Goal: Task Accomplishment & Management: Complete application form

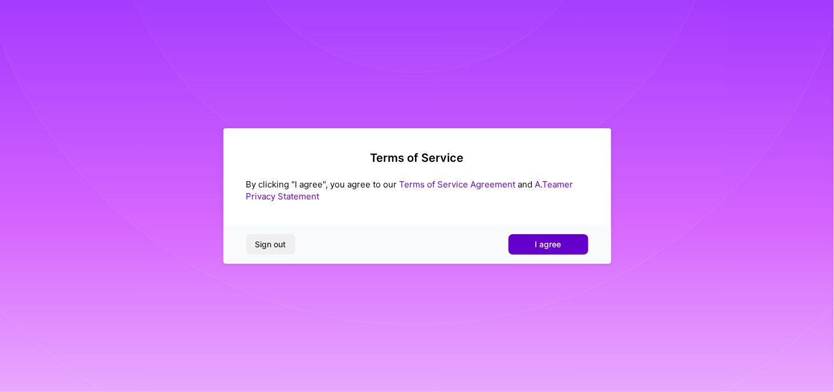
click at [540, 249] on span "I agree" at bounding box center [548, 244] width 26 height 11
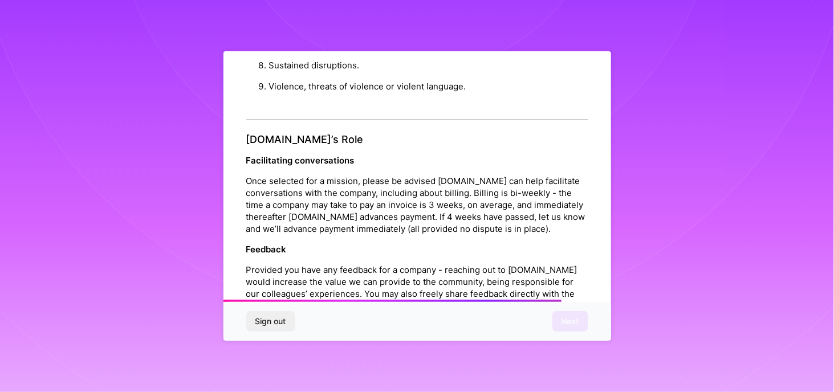
scroll to position [1325, 0]
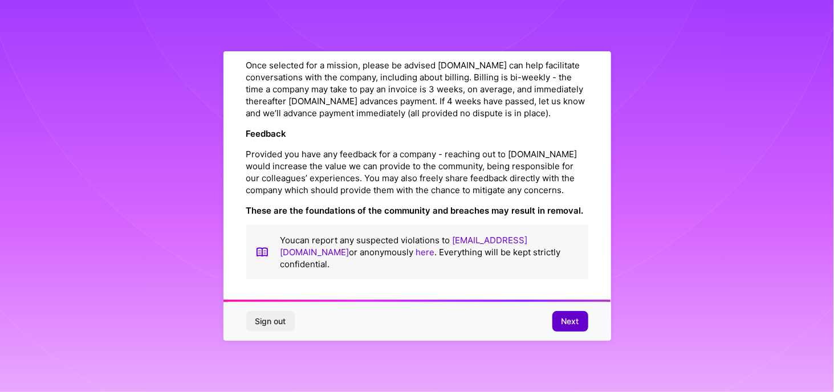
click at [567, 319] on span "Next" at bounding box center [570, 321] width 18 height 11
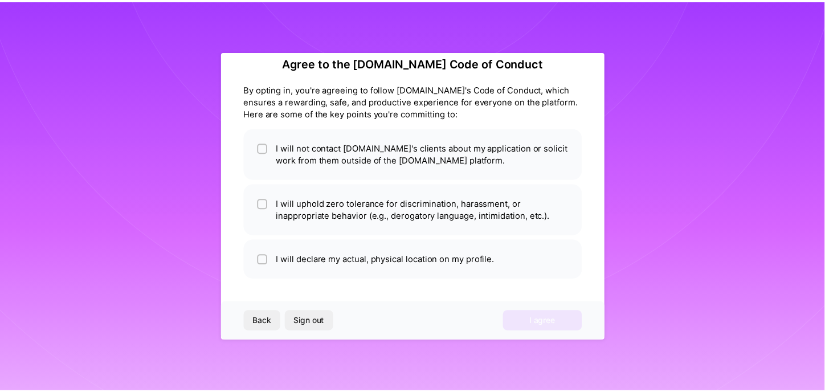
scroll to position [18, 0]
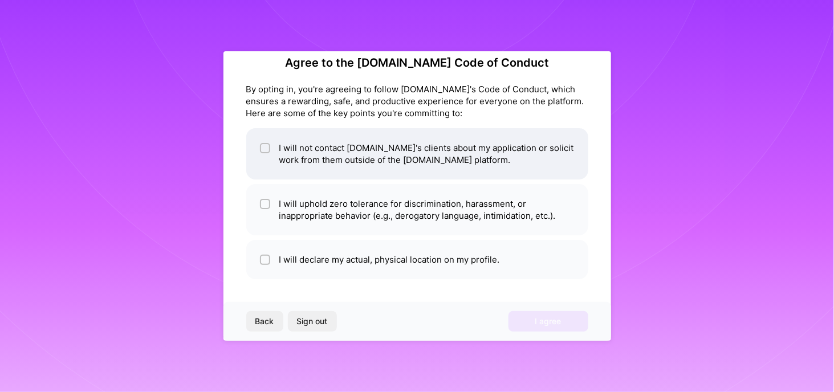
click at [406, 162] on li "I will not contact [DOMAIN_NAME]'s clients about my application or solicit work…" at bounding box center [417, 153] width 342 height 51
checkbox input "true"
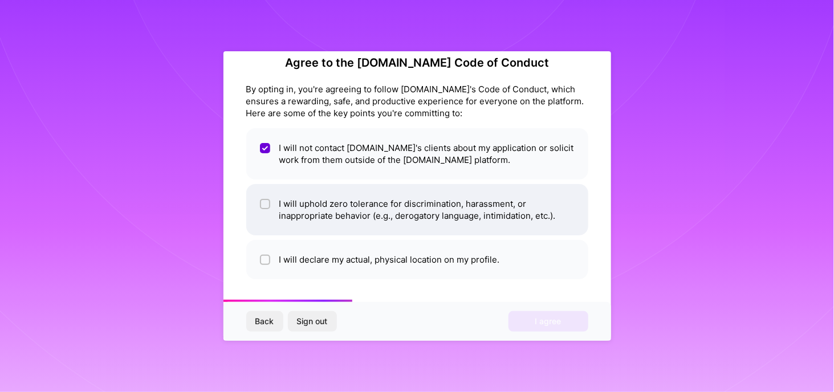
click at [392, 207] on li "I will uphold zero tolerance for discrimination, harassment, or inappropriate b…" at bounding box center [417, 209] width 342 height 51
checkbox input "true"
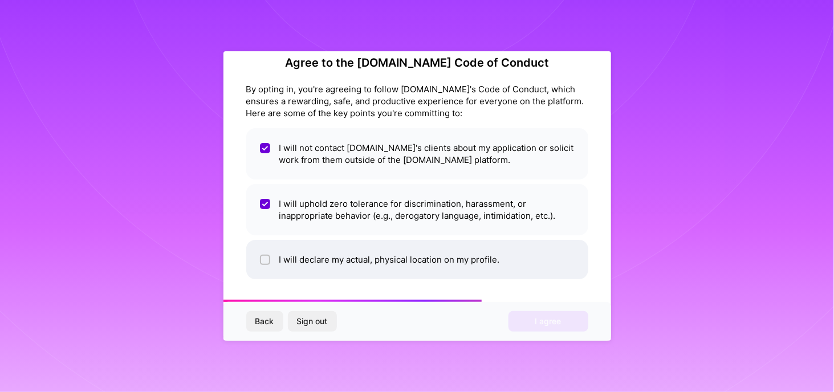
click at [408, 255] on li "I will declare my actual, physical location on my profile." at bounding box center [417, 259] width 342 height 39
checkbox input "true"
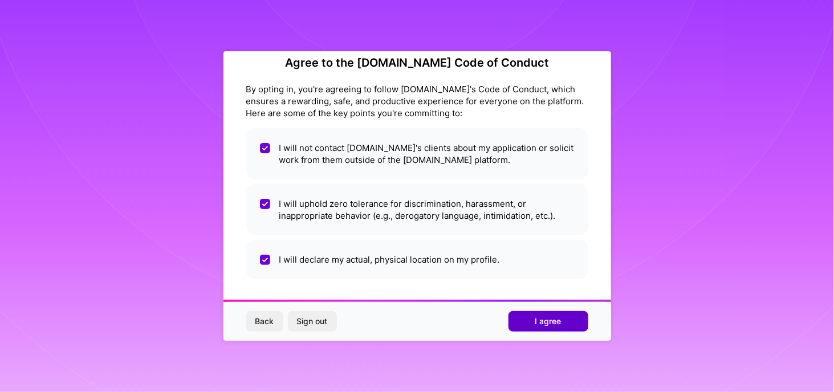
click at [539, 318] on span "I agree" at bounding box center [548, 321] width 26 height 11
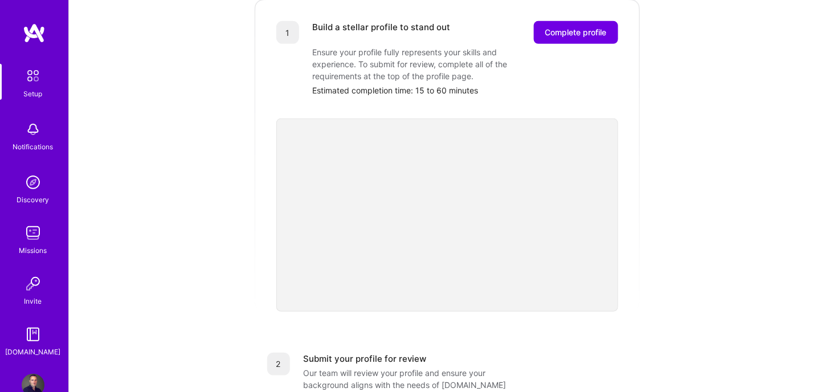
scroll to position [172, 0]
click at [30, 82] on img at bounding box center [33, 76] width 24 height 24
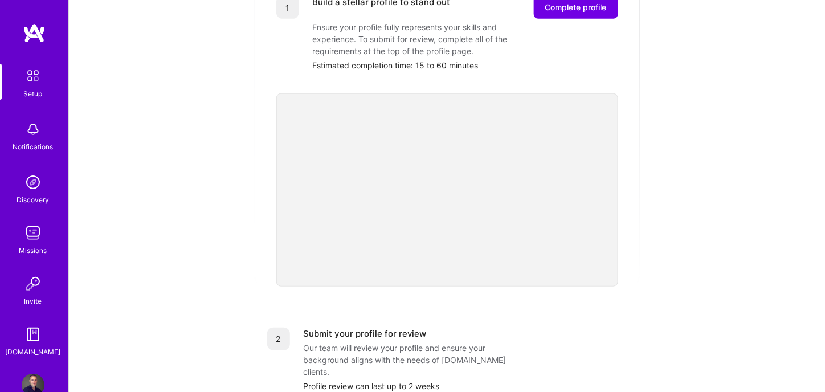
scroll to position [165, 0]
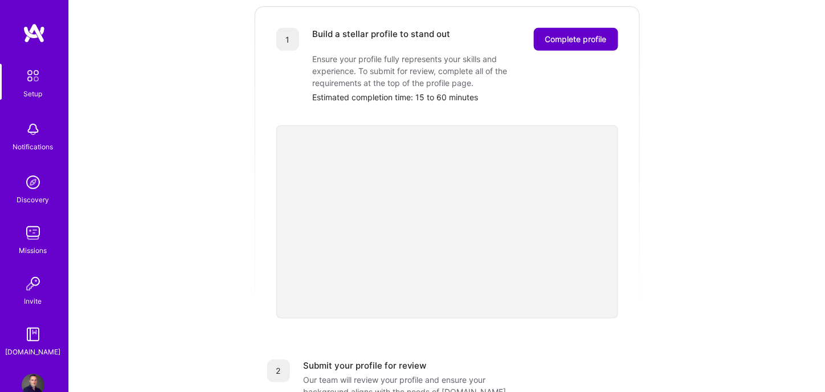
click at [572, 34] on button "Complete profile" at bounding box center [576, 39] width 84 height 23
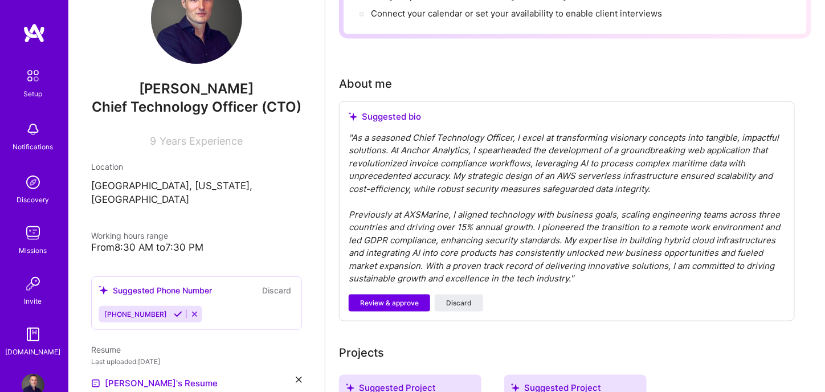
scroll to position [253, 0]
click at [407, 297] on span "Review & approve" at bounding box center [389, 302] width 59 height 10
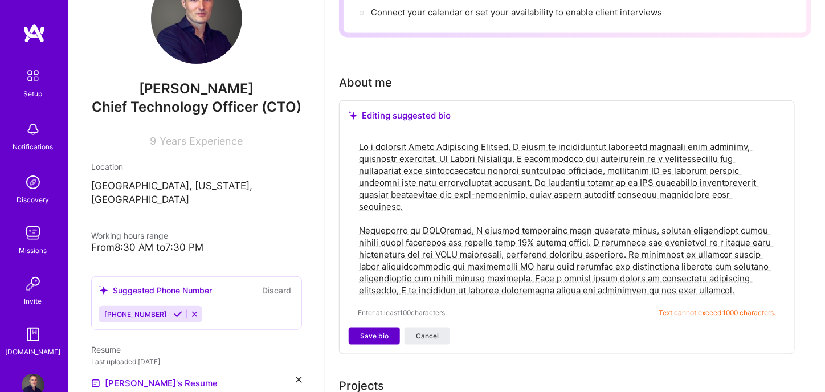
click at [379, 331] on span "Save bio" at bounding box center [374, 336] width 28 height 10
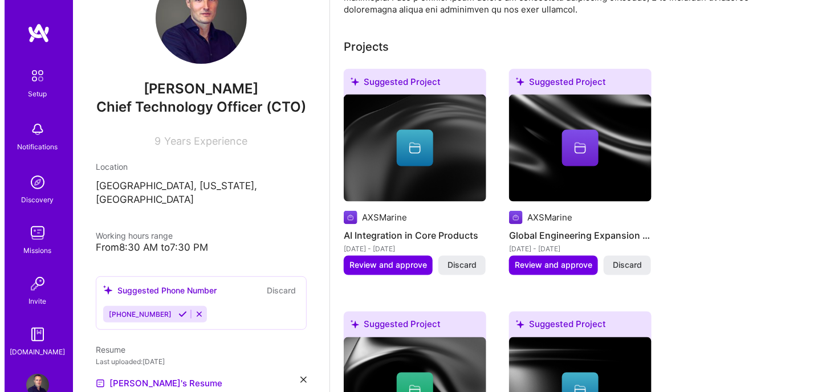
scroll to position [473, 0]
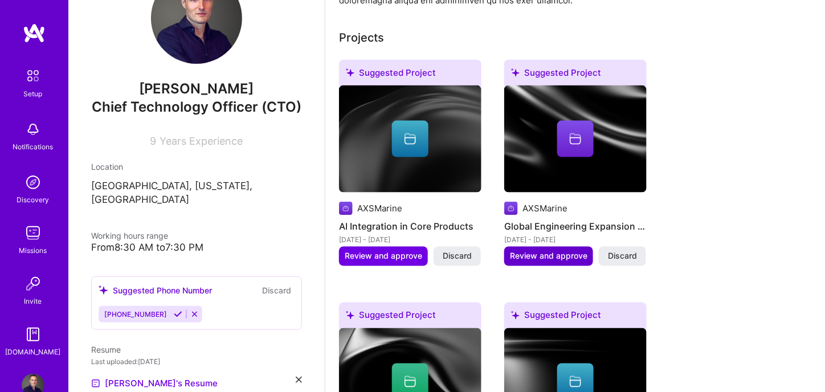
click at [574, 251] on span "Review and approve" at bounding box center [549, 256] width 78 height 11
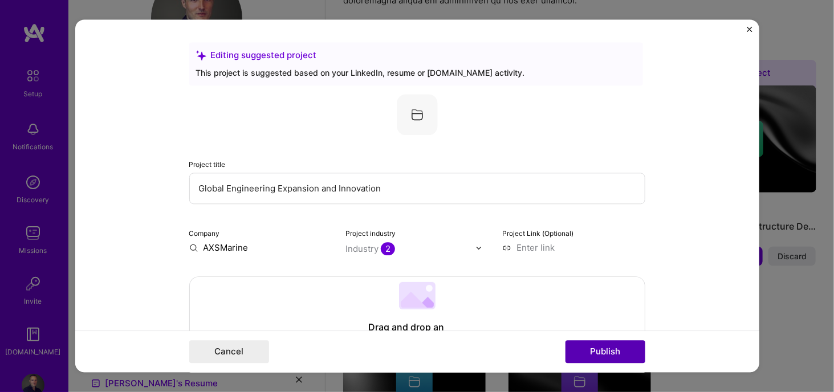
click at [616, 351] on button "Publish" at bounding box center [605, 352] width 80 height 23
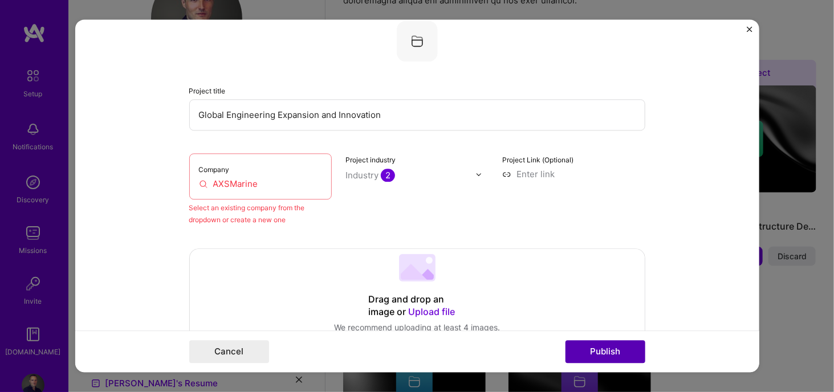
scroll to position [74, 0]
click at [271, 173] on div "Company AXSMarine" at bounding box center [260, 176] width 143 height 46
click at [270, 187] on input "AXSMarine" at bounding box center [261, 183] width 124 height 12
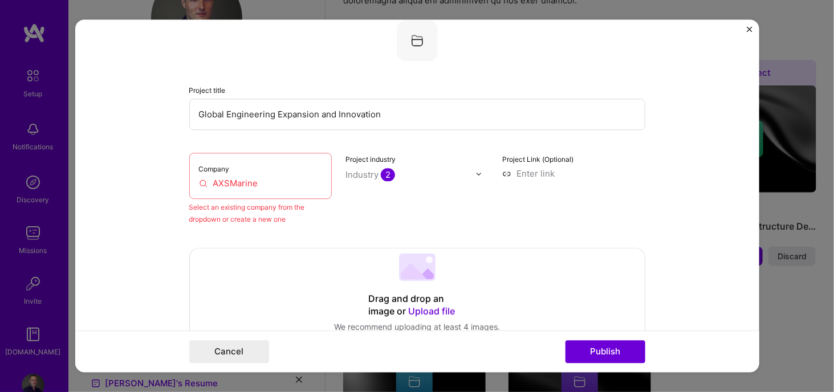
click at [279, 188] on input "AXSMarine" at bounding box center [261, 183] width 124 height 12
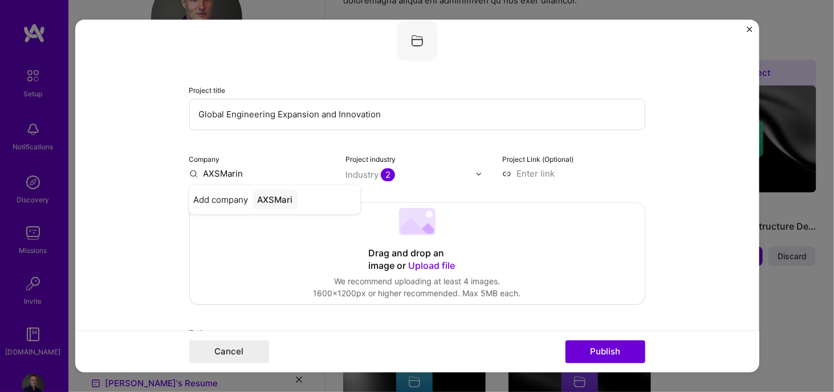
type input "AXSMarine"
click at [279, 201] on div "AXSMarine" at bounding box center [280, 200] width 55 height 20
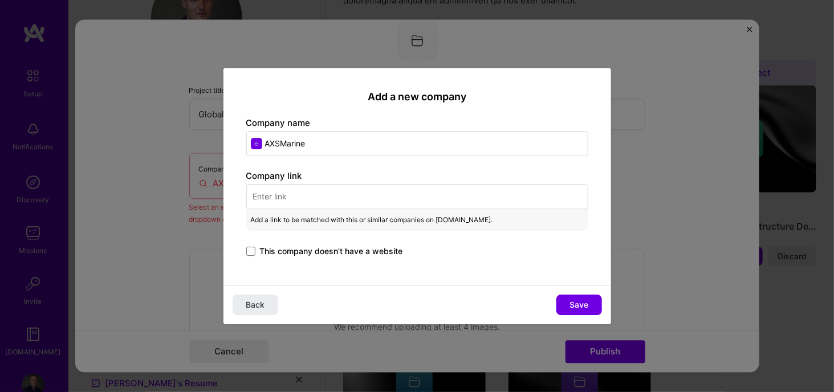
click at [423, 193] on input "text" at bounding box center [417, 196] width 342 height 25
paste input "[URL][DOMAIN_NAME]"
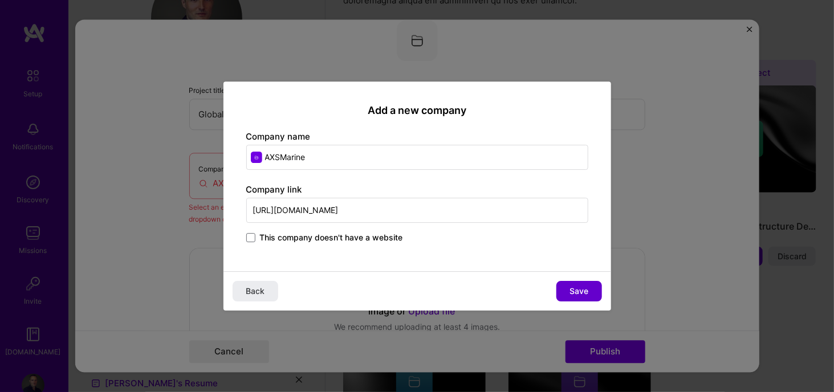
type input "[URL][DOMAIN_NAME]"
click at [579, 288] on span "Save" at bounding box center [578, 291] width 19 height 11
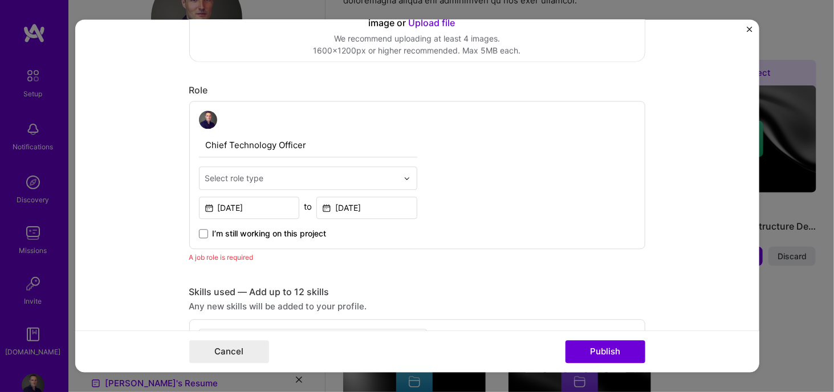
scroll to position [317, 0]
click at [611, 353] on button "Publish" at bounding box center [605, 352] width 80 height 23
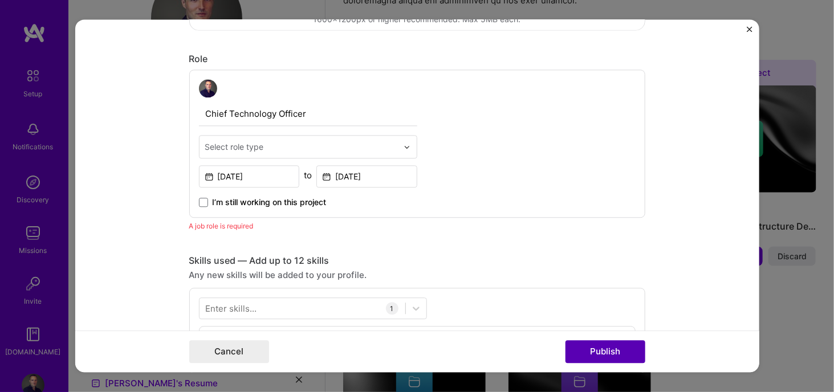
scroll to position [382, 0]
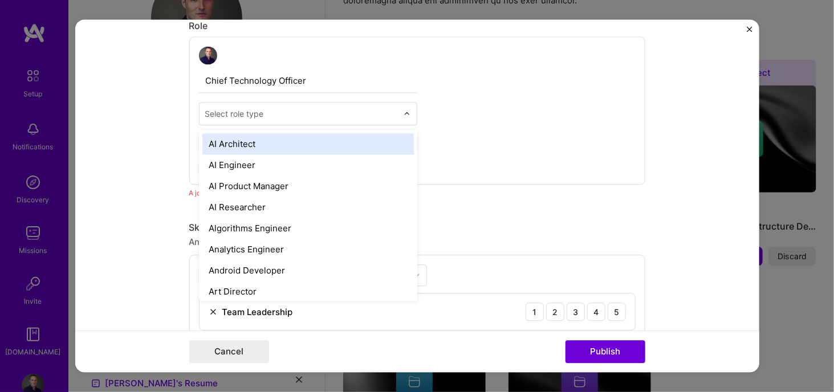
click at [275, 120] on div at bounding box center [301, 114] width 193 height 14
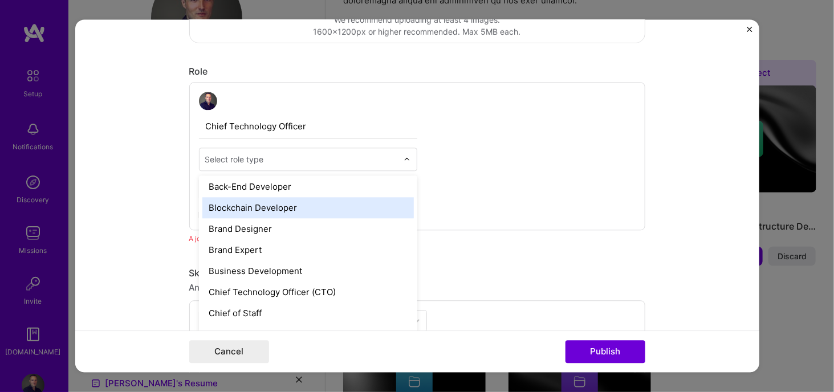
scroll to position [199, 0]
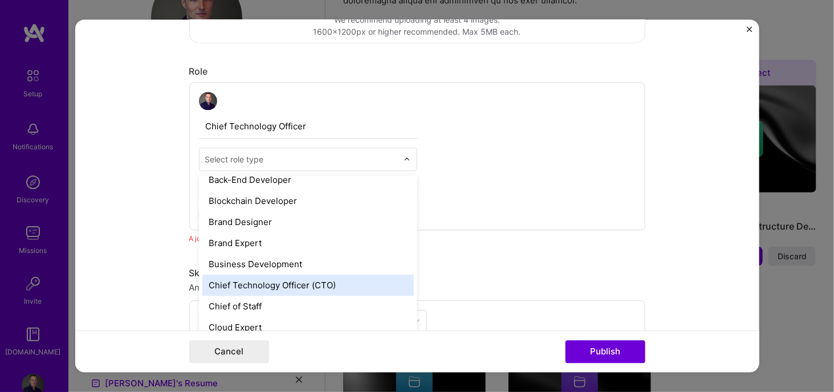
click at [283, 280] on div "Chief Technology Officer (CTO)" at bounding box center [307, 285] width 211 height 21
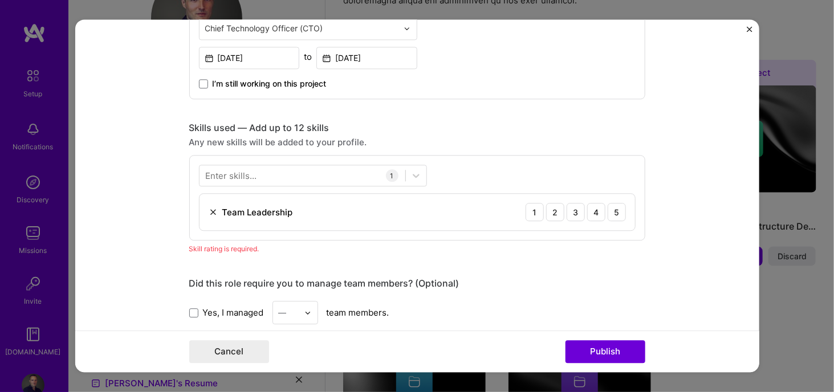
scroll to position [469, 0]
click at [608, 205] on div "5" at bounding box center [617, 211] width 18 height 18
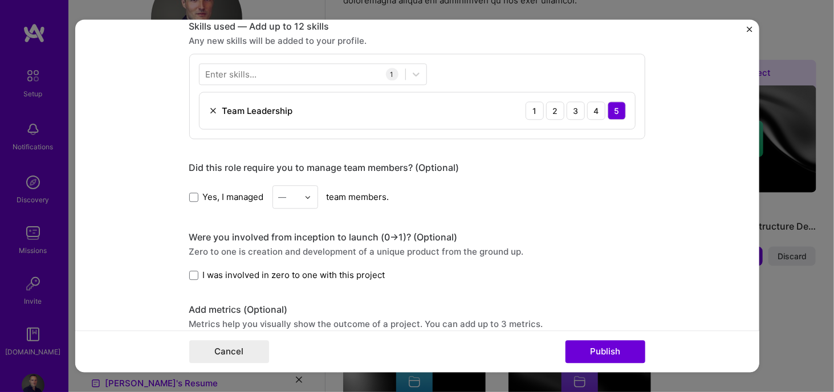
scroll to position [584, 0]
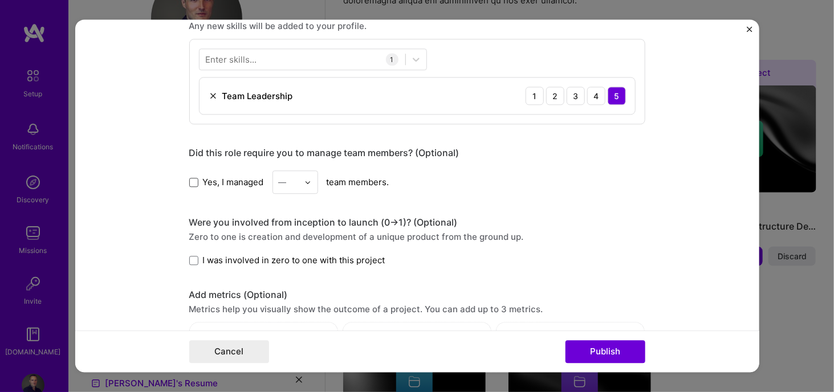
click at [193, 181] on span at bounding box center [193, 182] width 9 height 9
click at [0, 0] on input "Yes, I managed" at bounding box center [0, 0] width 0 height 0
click at [291, 177] on input "text" at bounding box center [289, 182] width 20 height 12
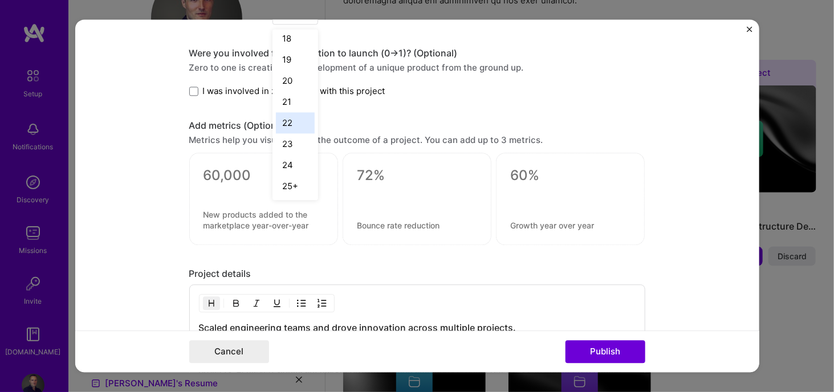
scroll to position [758, 0]
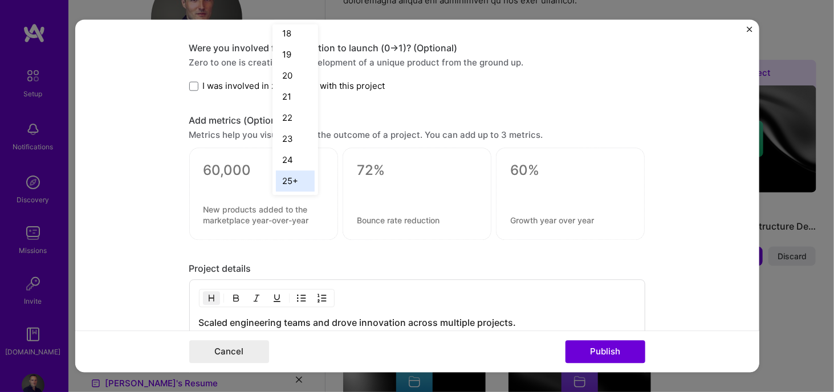
click at [288, 177] on div "25+" at bounding box center [295, 180] width 39 height 21
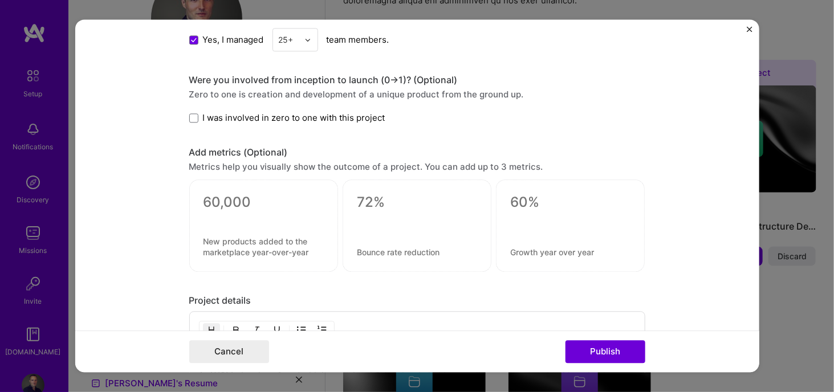
scroll to position [732, 0]
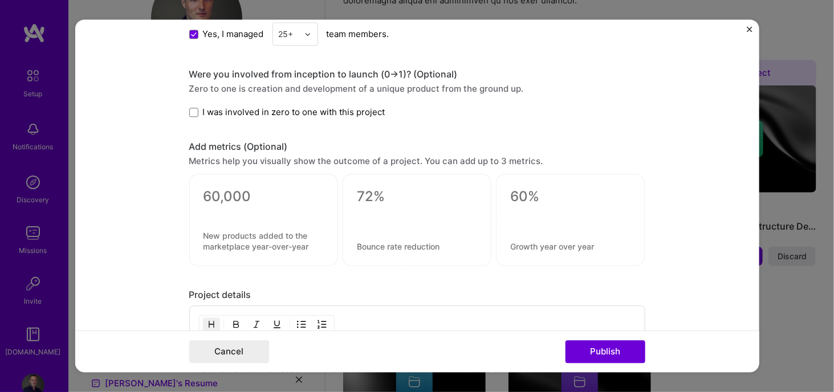
click at [270, 111] on span "I was involved in zero to one with this project" at bounding box center [294, 112] width 182 height 12
click at [0, 0] on input "I was involved in zero to one with this project" at bounding box center [0, 0] width 0 height 0
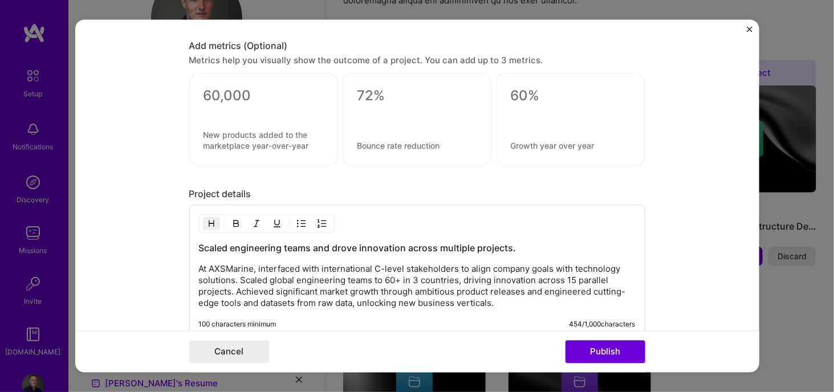
scroll to position [976, 0]
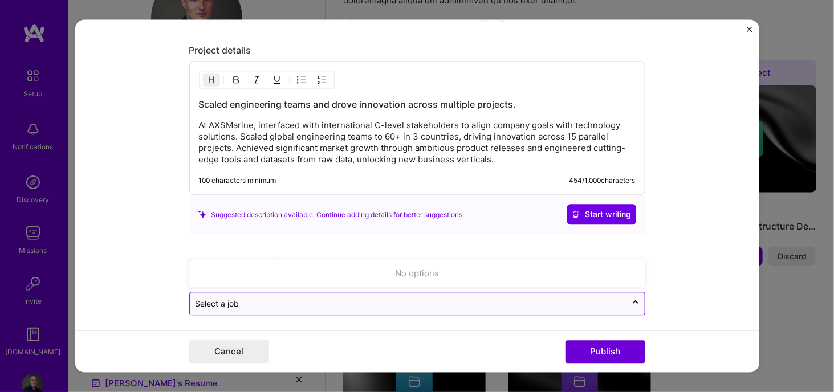
click at [445, 299] on input "text" at bounding box center [408, 304] width 425 height 12
click at [447, 298] on input "text" at bounding box center [408, 304] width 425 height 12
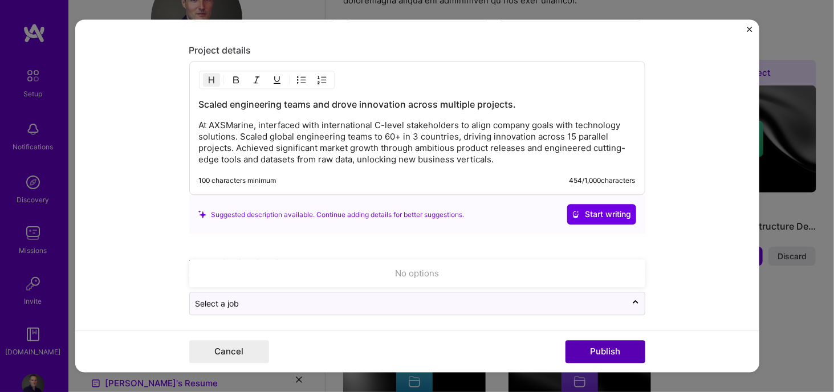
click at [591, 345] on button "Publish" at bounding box center [605, 352] width 80 height 23
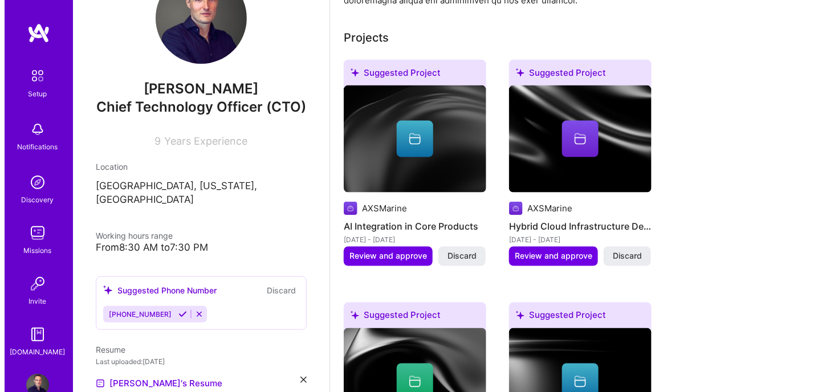
scroll to position [612, 0]
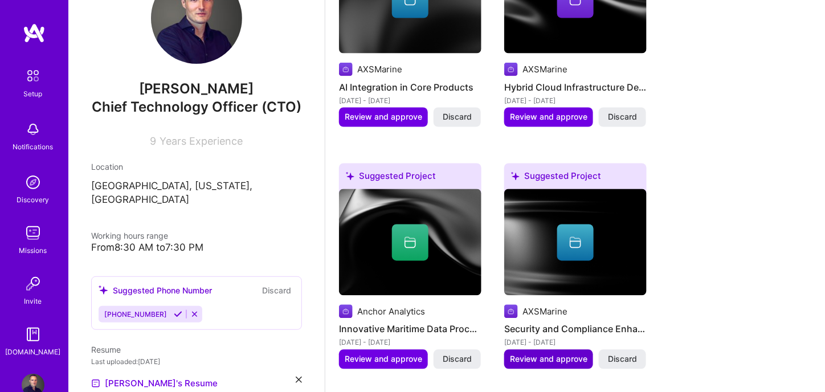
click at [510, 354] on span "Review and approve" at bounding box center [549, 359] width 78 height 11
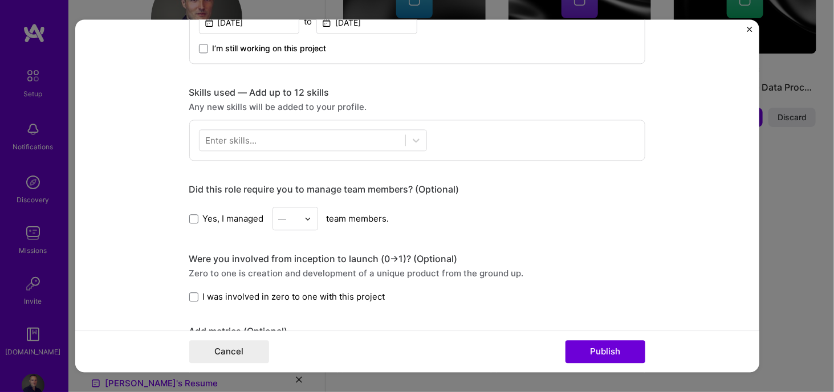
scroll to position [506, 0]
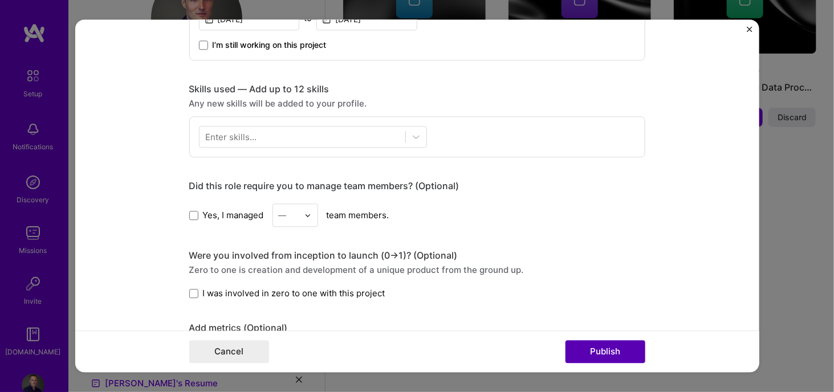
click at [603, 352] on button "Publish" at bounding box center [605, 352] width 80 height 23
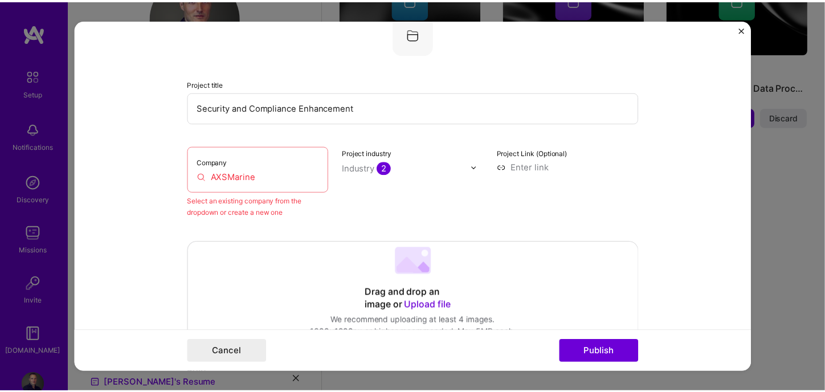
scroll to position [74, 0]
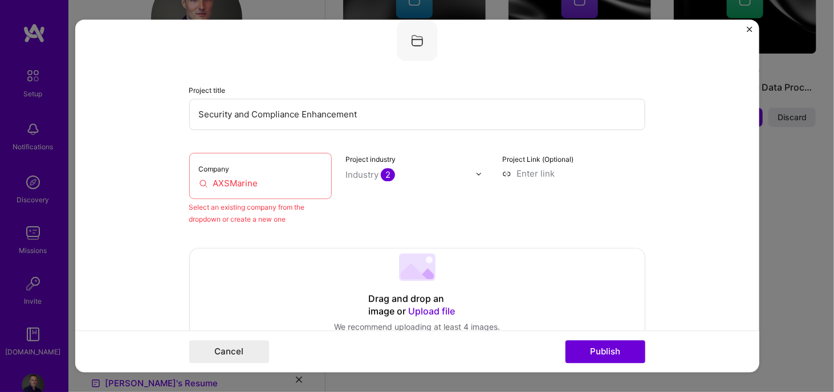
click at [748, 28] on img "Close" at bounding box center [750, 29] width 6 height 6
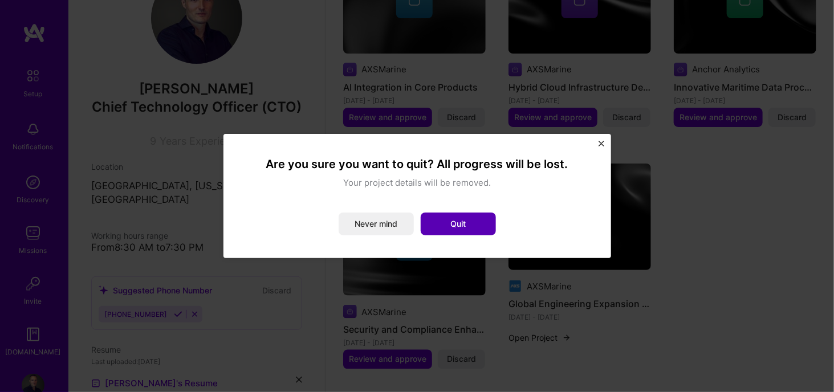
click at [442, 233] on button "Quit" at bounding box center [458, 224] width 75 height 23
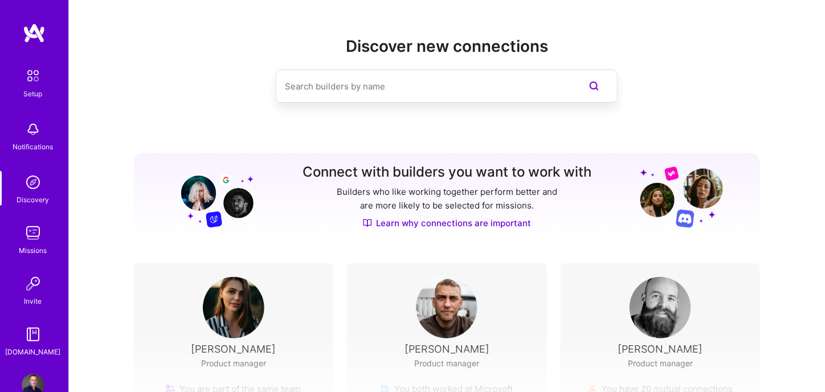
click at [25, 234] on img at bounding box center [33, 233] width 23 height 23
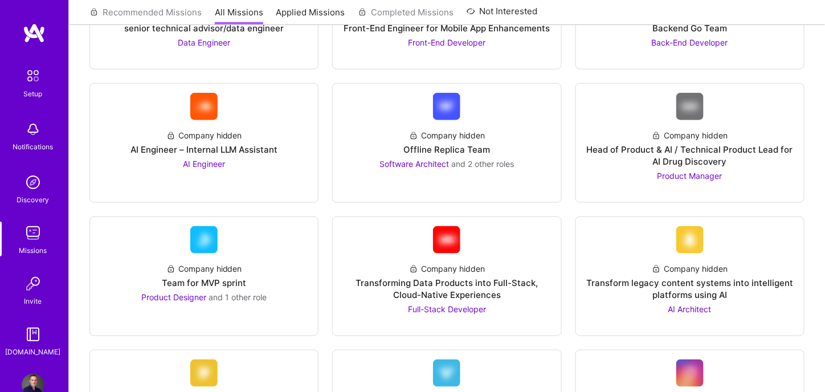
scroll to position [355, 0]
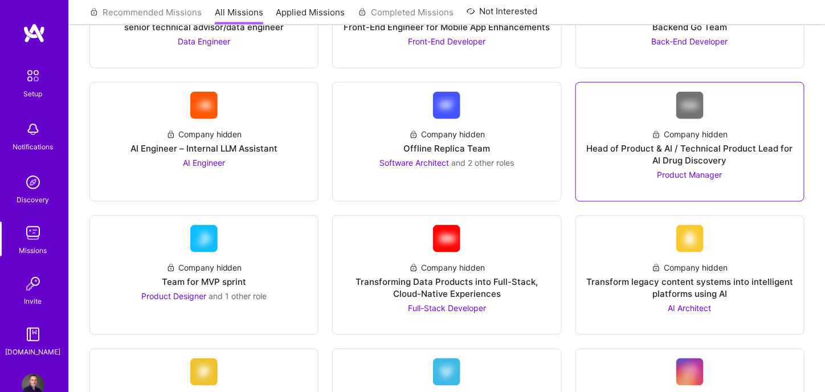
click at [609, 119] on div "Company hidden Head of Product & AI / Technical Product Lead for AI Drug Discov…" at bounding box center [690, 150] width 210 height 62
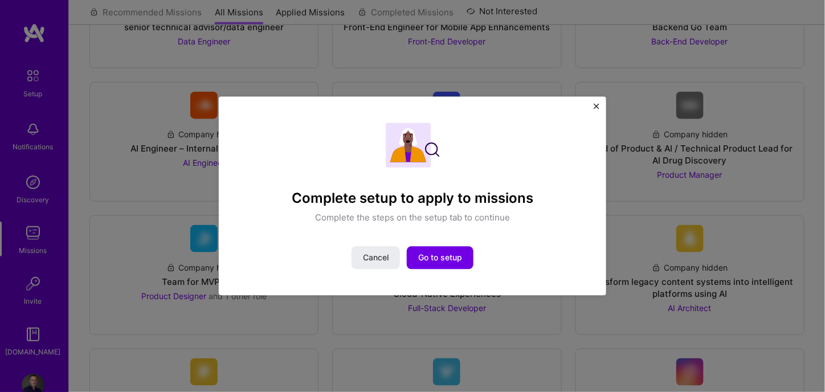
click at [596, 104] on img "Close" at bounding box center [597, 107] width 6 height 6
